Goal: Task Accomplishment & Management: Manage account settings

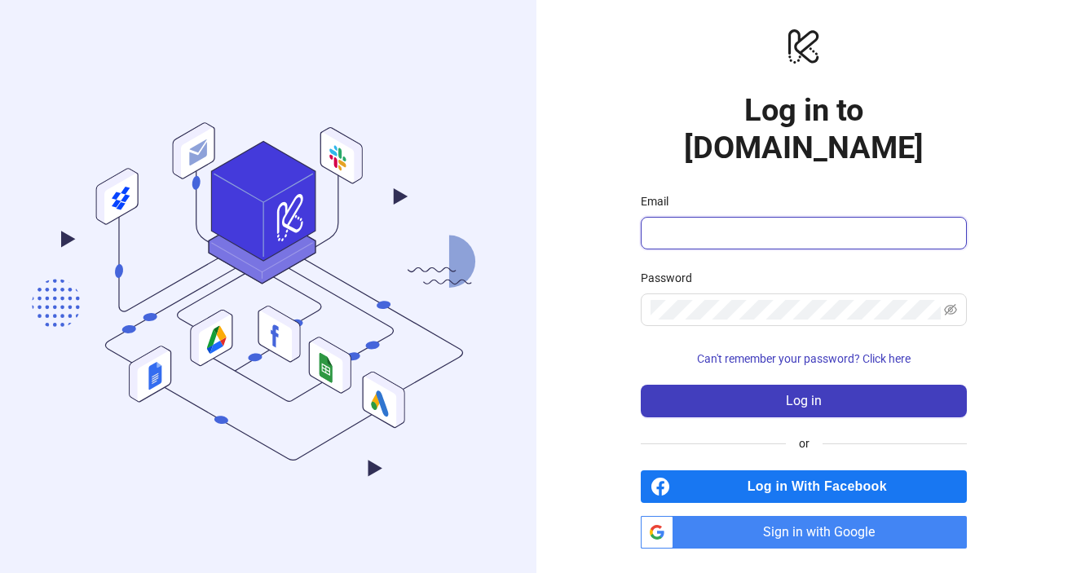
click at [707, 223] on input "Email" at bounding box center [801, 233] width 303 height 20
click at [760, 516] on span "Sign in with Google" at bounding box center [823, 532] width 287 height 33
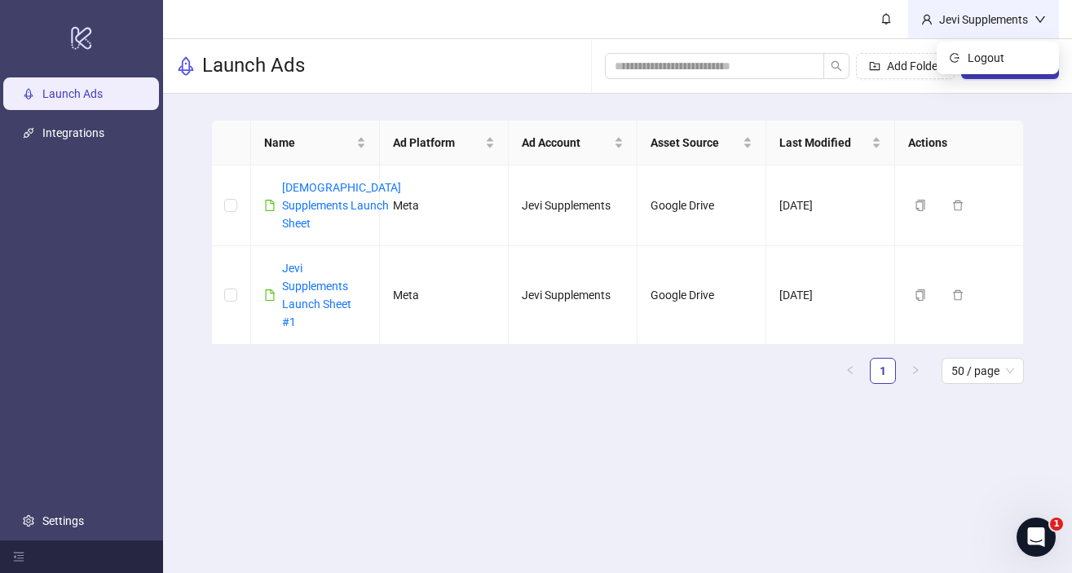
click at [1042, 19] on icon "down" at bounding box center [1039, 19] width 11 height 11
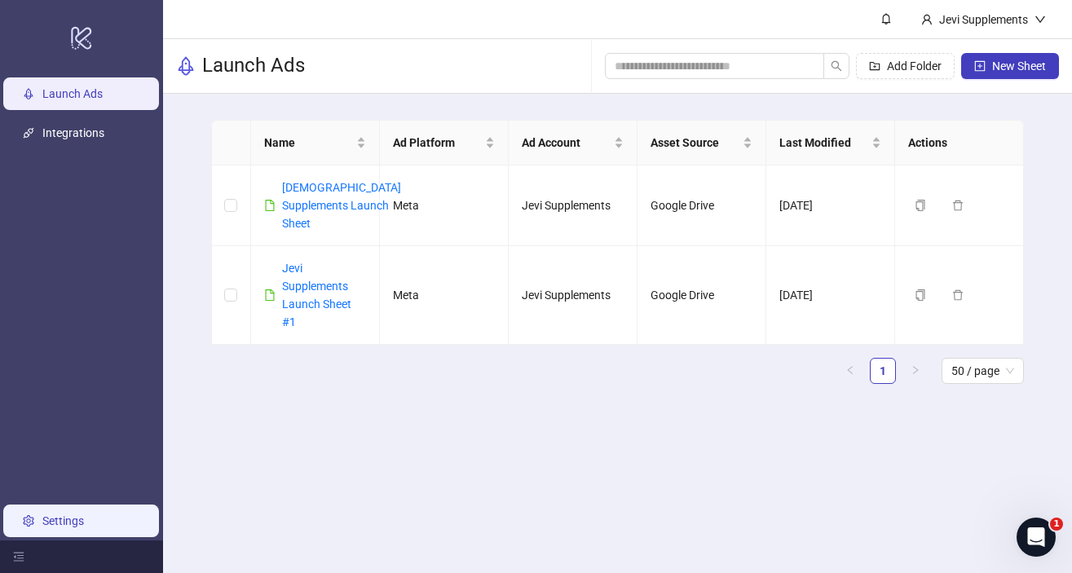
click at [47, 523] on link "Settings" at bounding box center [63, 520] width 42 height 13
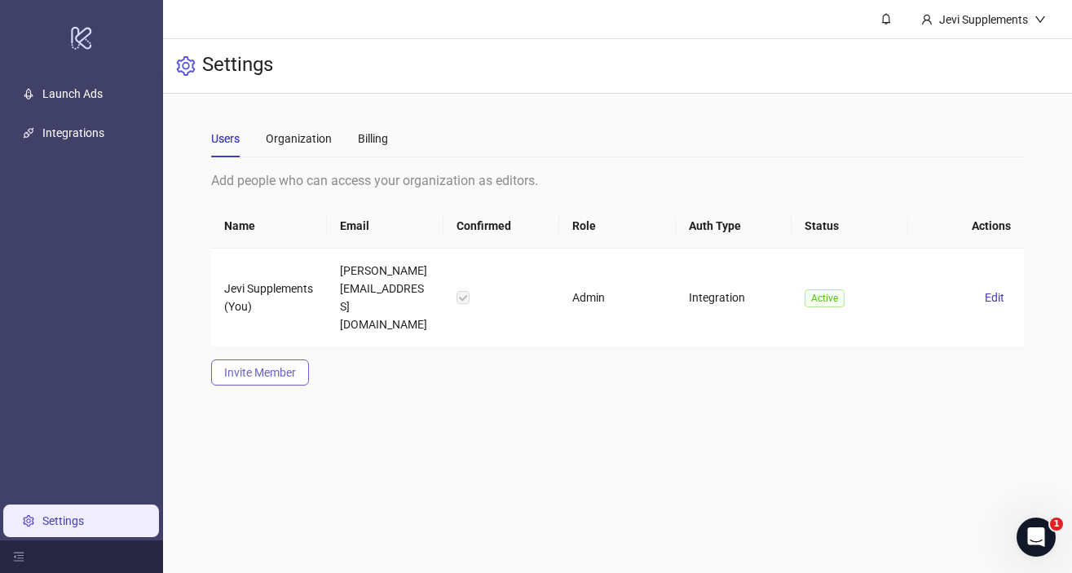
click at [266, 362] on button "Invite Member" at bounding box center [260, 372] width 98 height 26
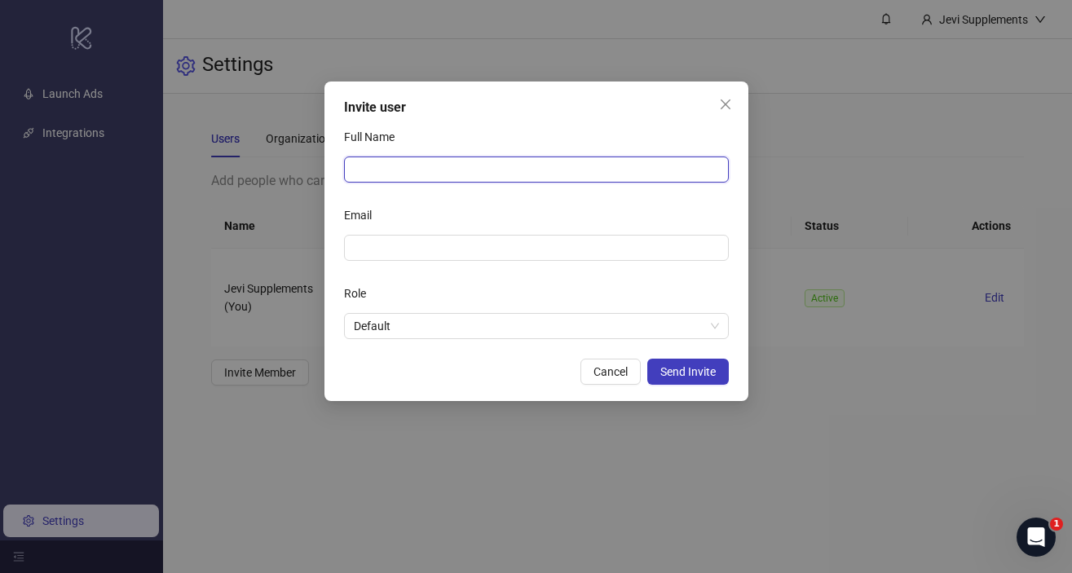
click at [434, 168] on input "Full Name" at bounding box center [536, 169] width 385 height 26
type input "**********"
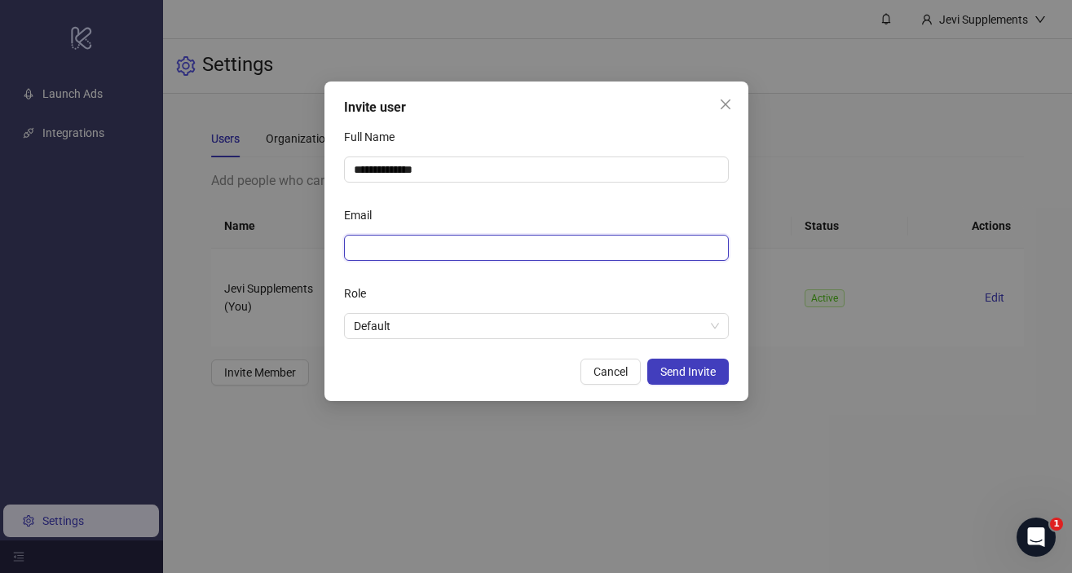
click at [399, 245] on input "Email" at bounding box center [535, 248] width 362 height 18
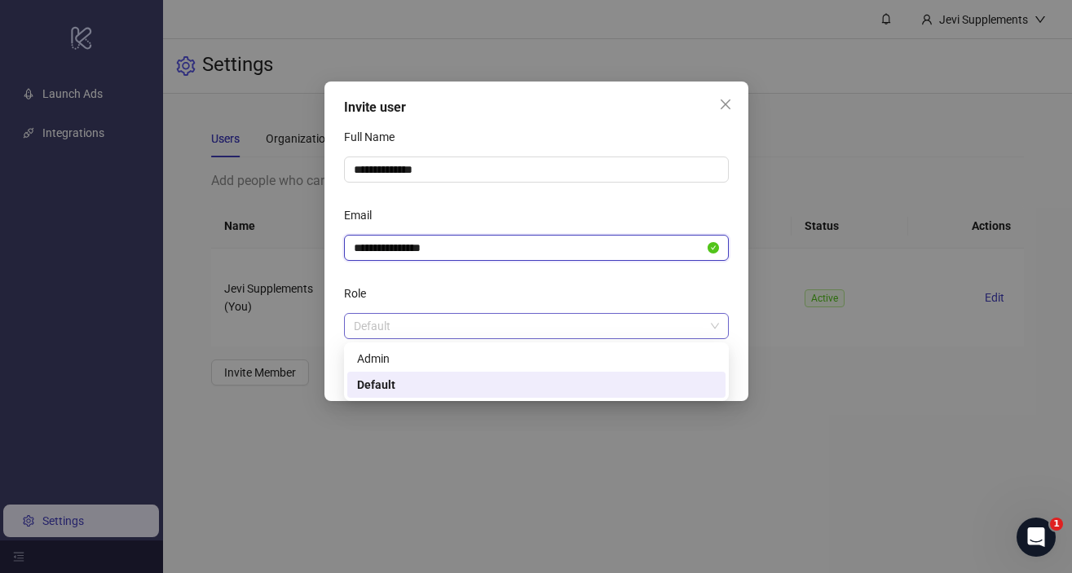
click at [414, 329] on span "Default" at bounding box center [536, 326] width 365 height 24
type input "**********"
click at [399, 295] on div "Role" at bounding box center [536, 296] width 385 height 33
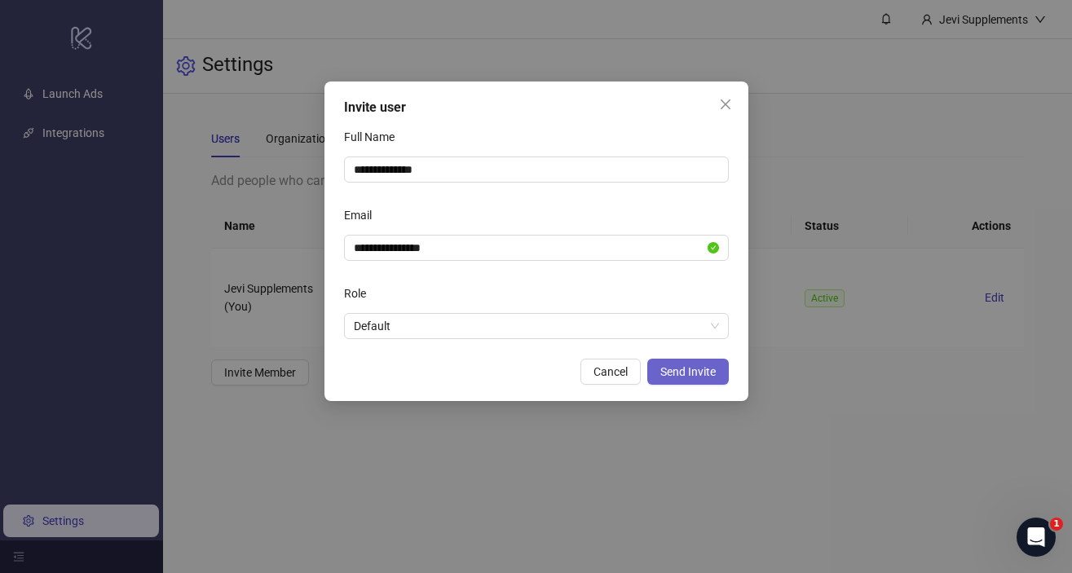
click at [672, 373] on span "Send Invite" at bounding box center [687, 371] width 55 height 13
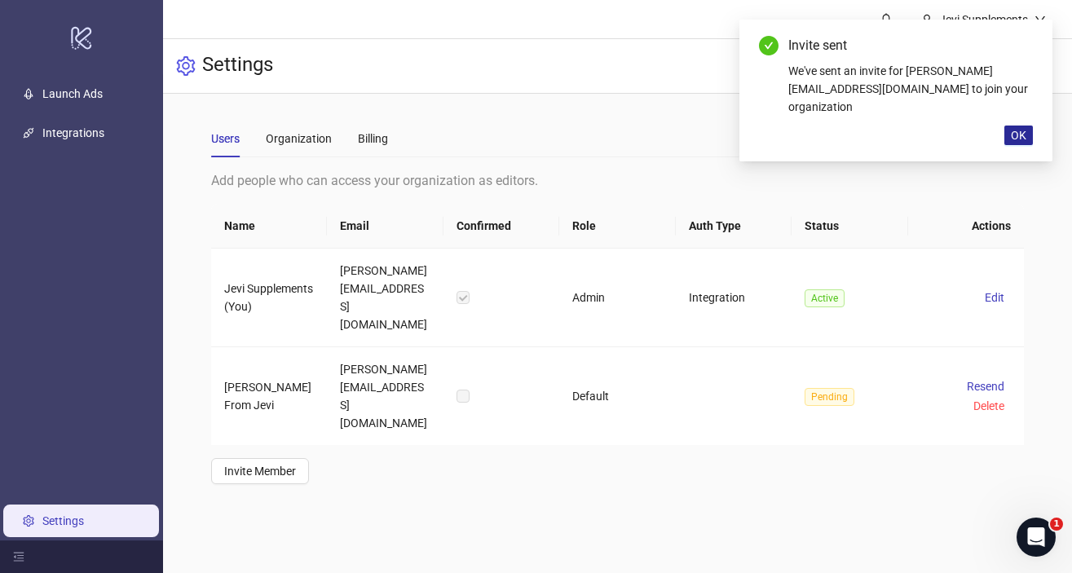
click at [1022, 129] on span "OK" at bounding box center [1017, 135] width 15 height 13
